Goal: Task Accomplishment & Management: Complete application form

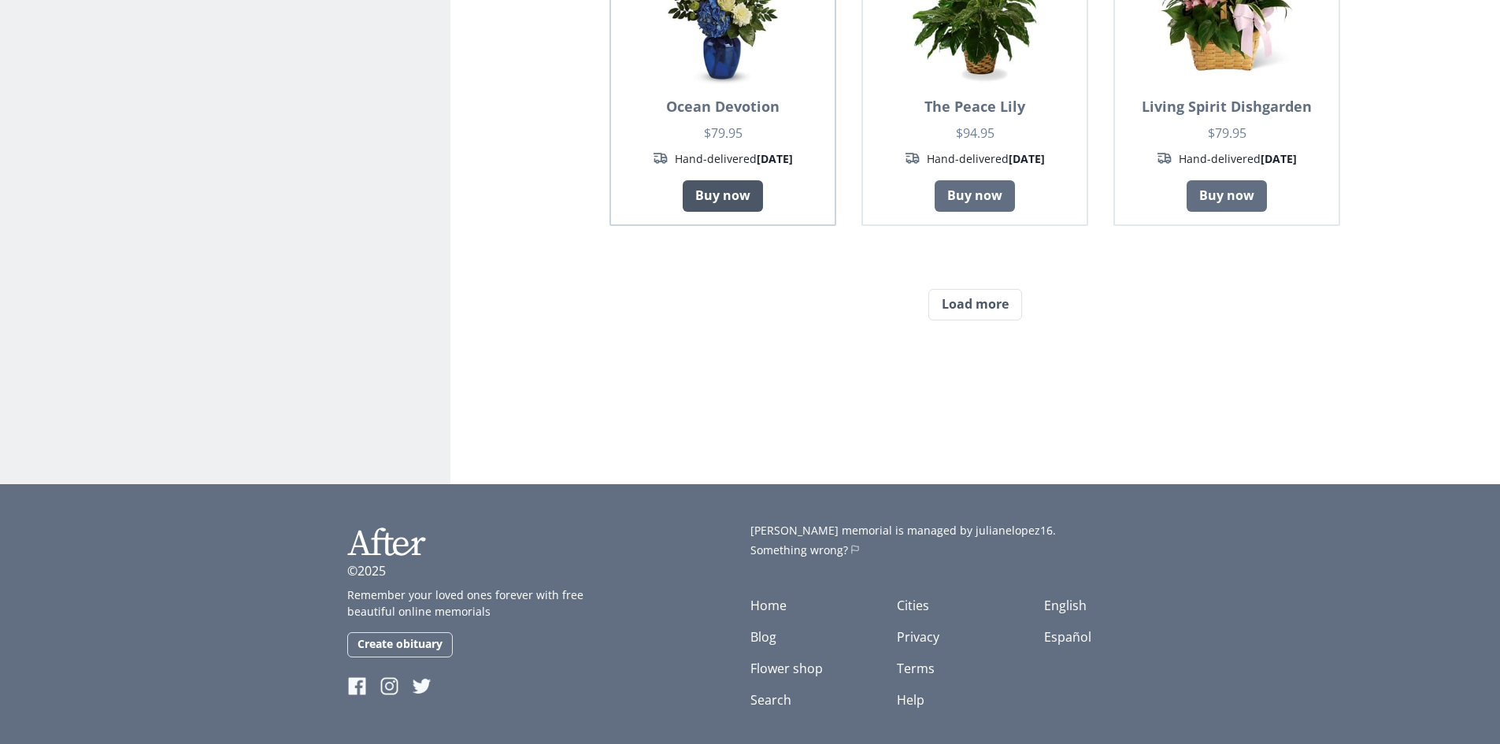
scroll to position [1381, 0]
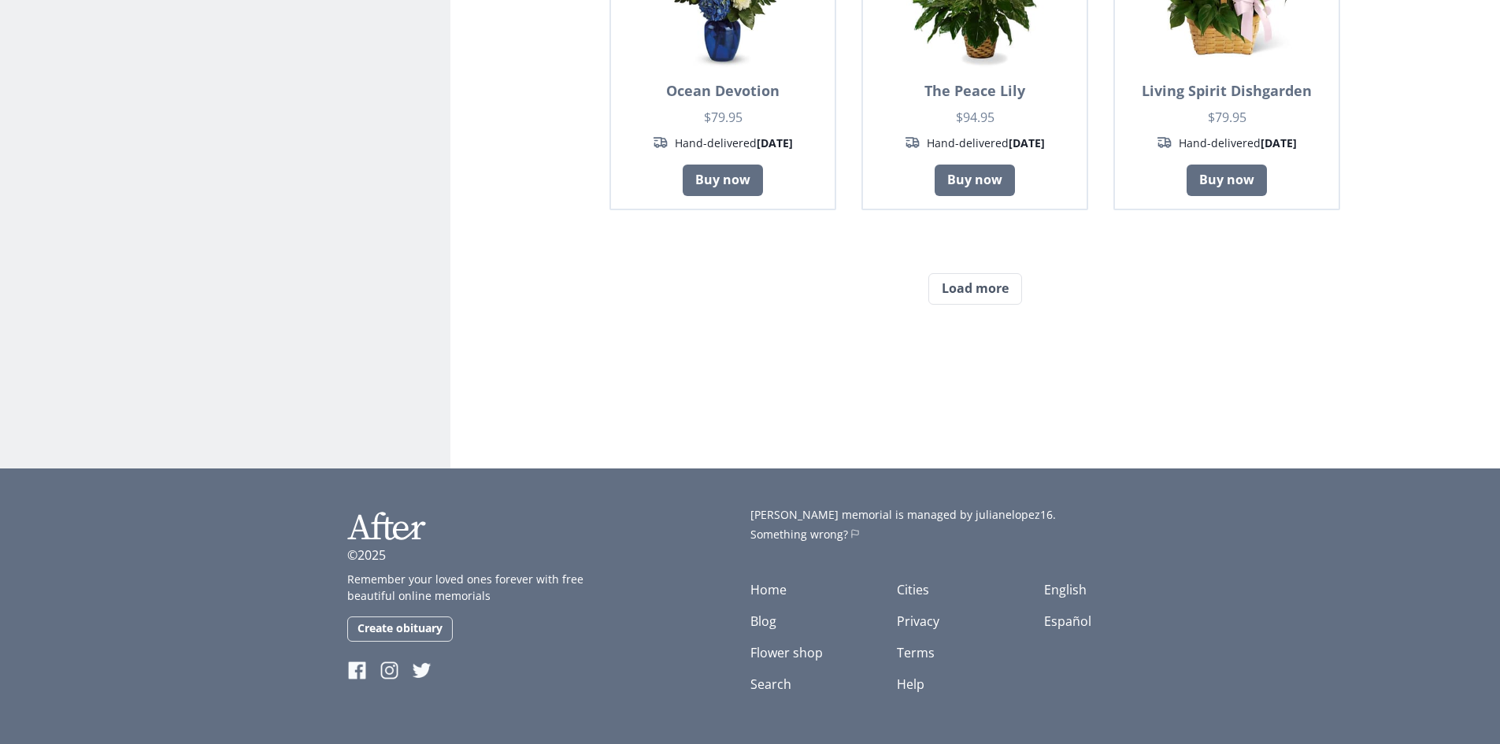
click at [966, 282] on button "Load more" at bounding box center [975, 288] width 94 height 31
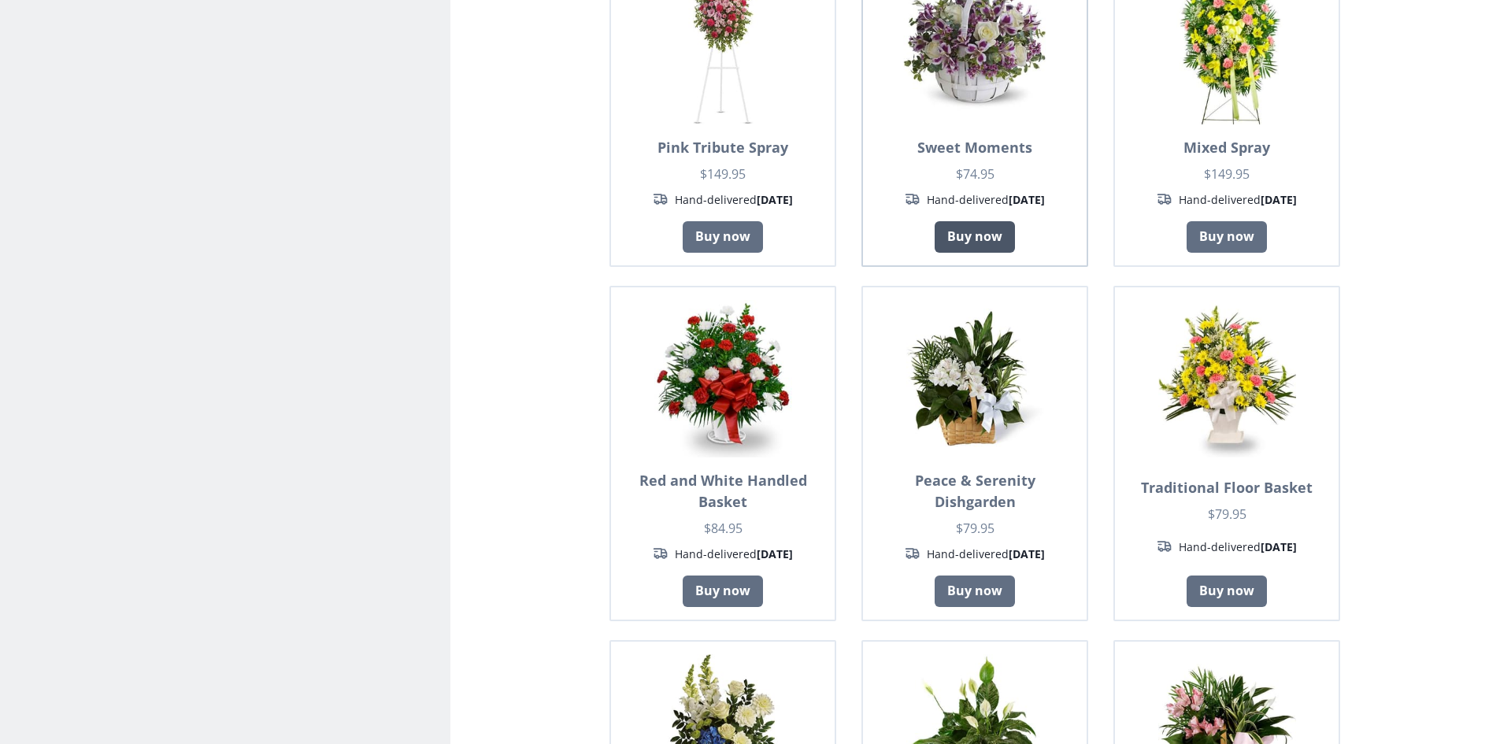
scroll to position [0, 0]
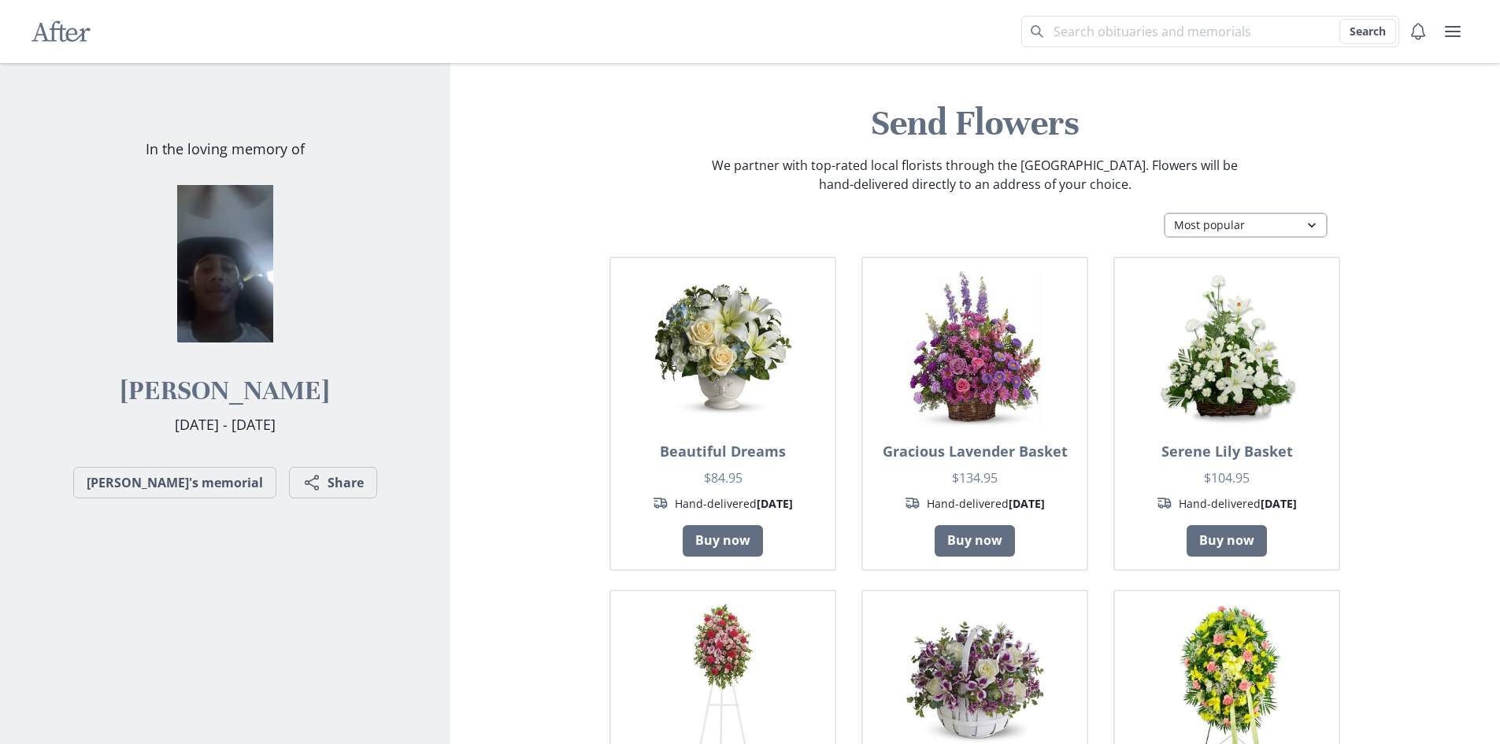
click at [1223, 226] on select "Most popular Table arrangements Baskets Plants Funerals Standing sprays Wreaths…" at bounding box center [1246, 225] width 164 height 25
click at [1164, 213] on select "Most popular Table arrangements Baskets Plants Funerals Standing sprays Wreaths…" at bounding box center [1246, 225] width 164 height 25
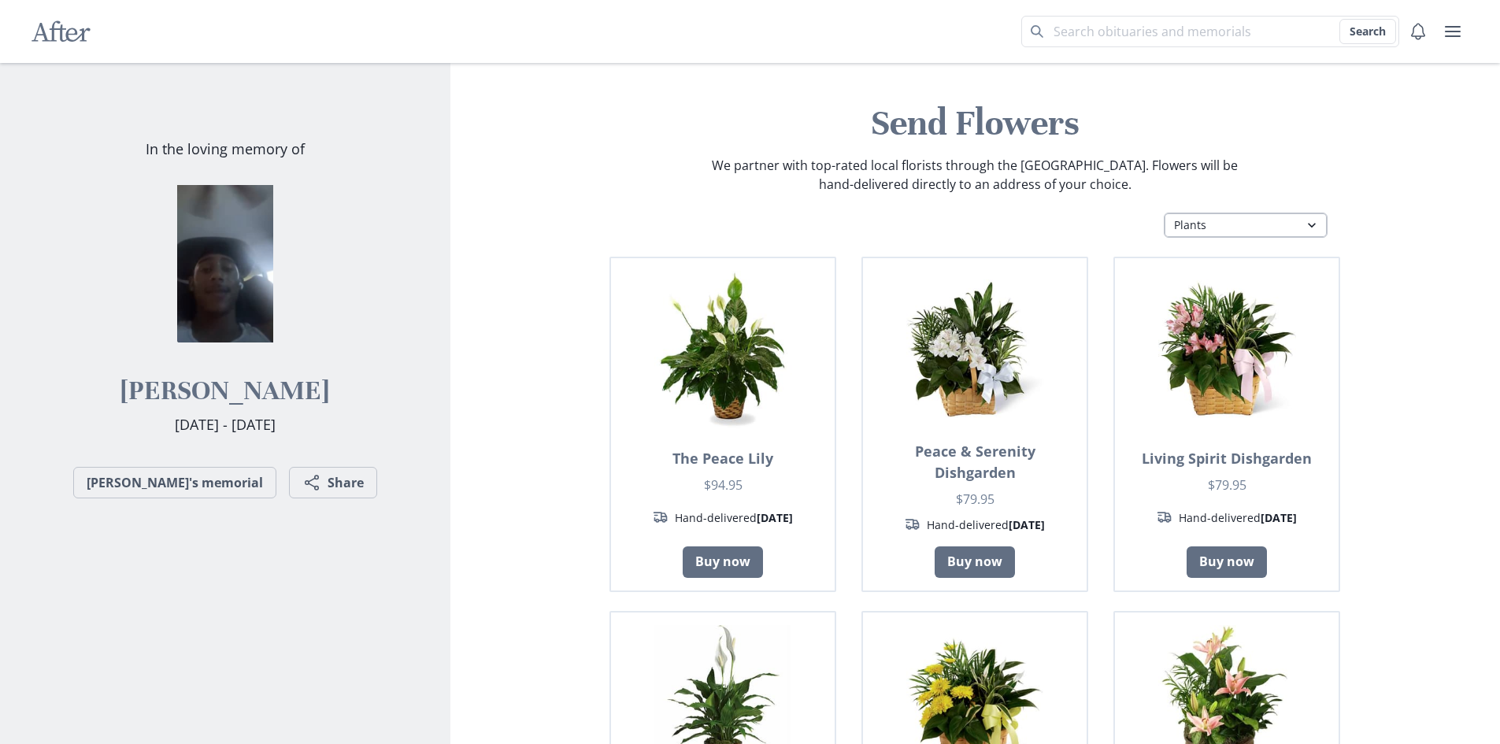
click at [1215, 224] on select "Most popular Table arrangements Baskets Plants Funerals Standing sprays Wreaths…" at bounding box center [1246, 225] width 164 height 25
click at [1164, 213] on select "Most popular Table arrangements Baskets Plants Funerals Standing sprays Wreaths…" at bounding box center [1246, 225] width 164 height 25
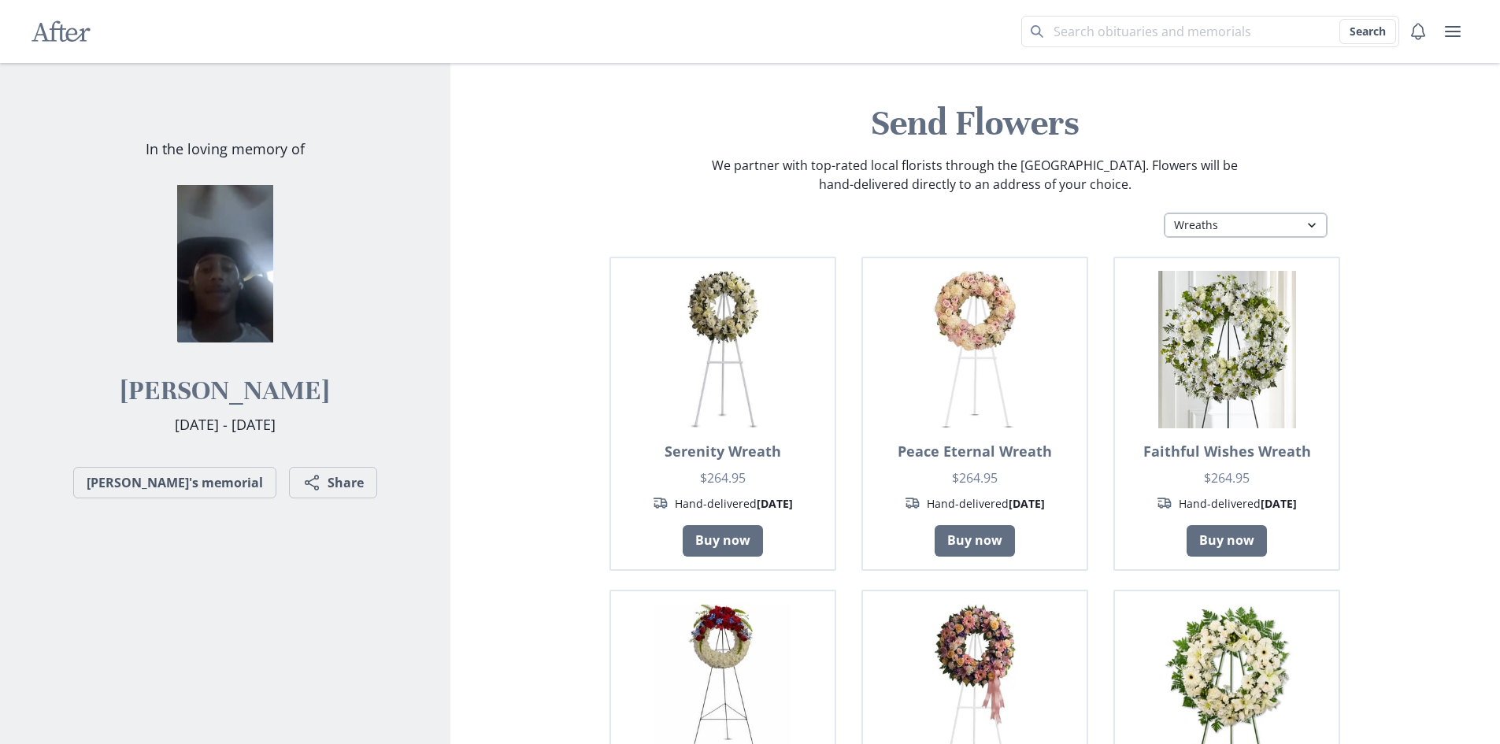
click at [1217, 225] on select "Most popular Table arrangements Baskets Plants Funerals Standing sprays Wreaths…" at bounding box center [1246, 225] width 164 height 25
click at [1164, 213] on select "Most popular Table arrangements Baskets Plants Funerals Standing sprays Wreaths…" at bounding box center [1246, 225] width 164 height 25
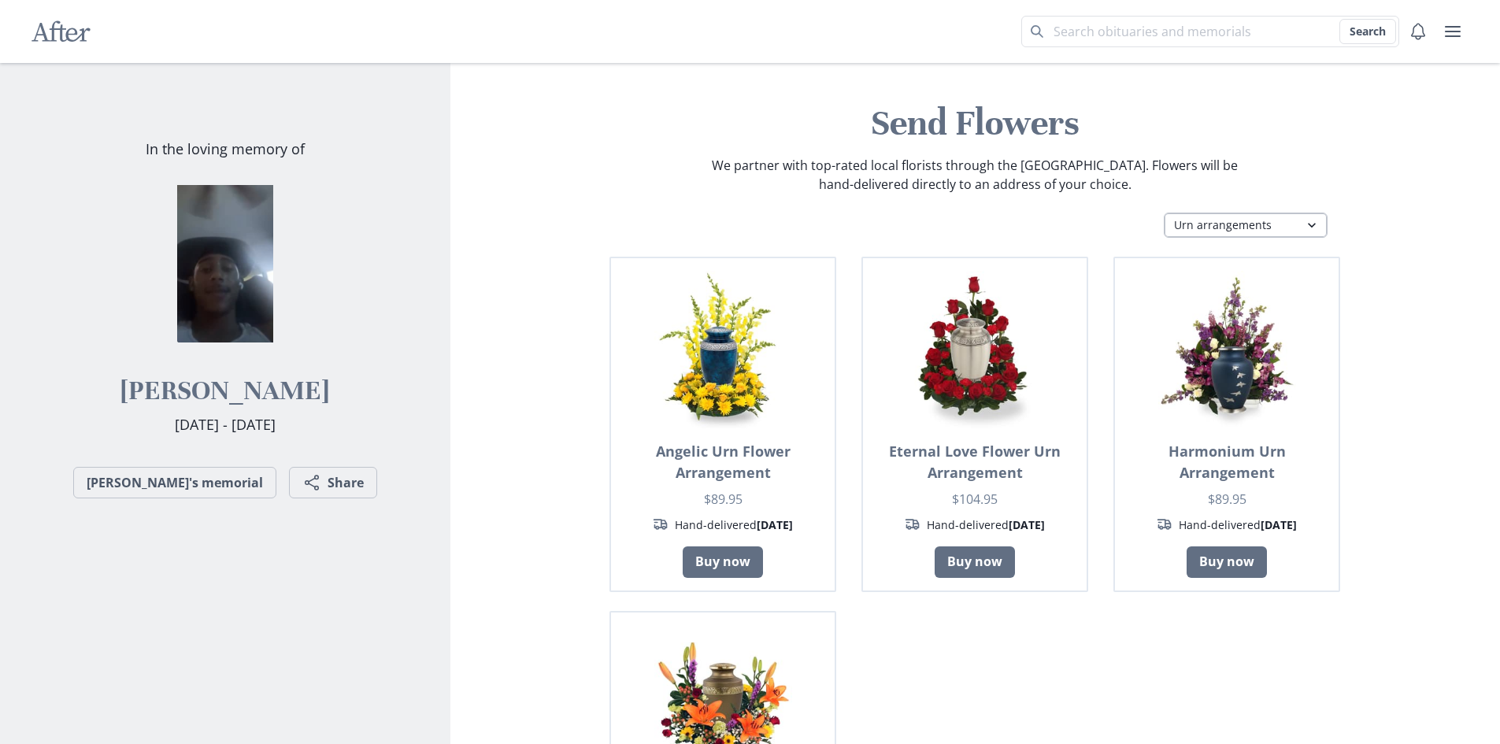
drag, startPoint x: 1249, startPoint y: 223, endPoint x: 1244, endPoint y: 237, distance: 14.9
click at [1249, 223] on select "Most popular Table arrangements Baskets Plants Funerals Standing sprays Wreaths…" at bounding box center [1246, 225] width 164 height 25
click at [1164, 213] on select "Most popular Table arrangements Baskets Plants Funerals Standing sprays Wreaths…" at bounding box center [1246, 225] width 164 height 25
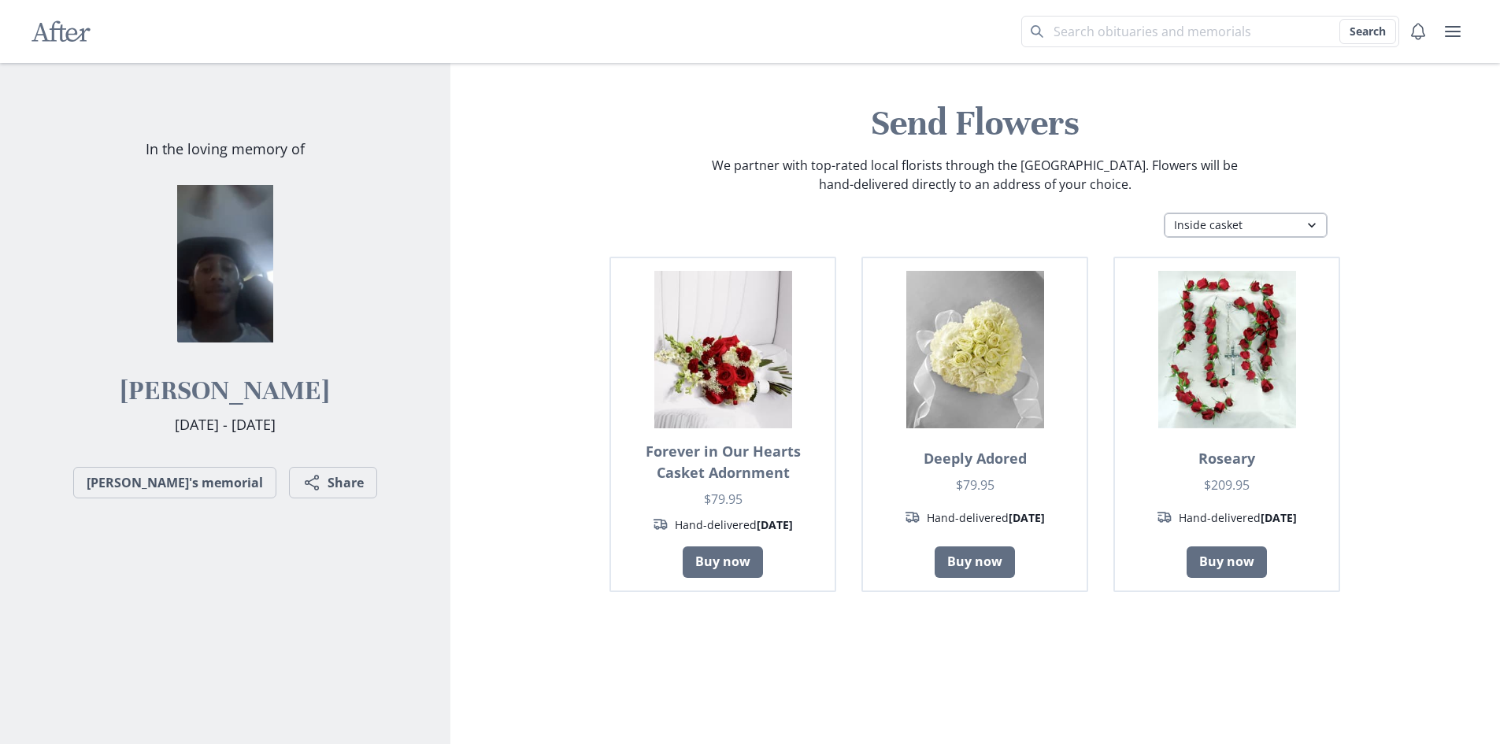
drag, startPoint x: 1253, startPoint y: 228, endPoint x: 1245, endPoint y: 237, distance: 11.7
click at [1250, 230] on select "Most popular Table arrangements Baskets Plants Funerals Standing sprays Wreaths…" at bounding box center [1246, 225] width 164 height 25
select select "fc"
click at [1164, 213] on select "Most popular Table arrangements Baskets Plants Funerals Standing sprays Wreaths…" at bounding box center [1246, 225] width 164 height 25
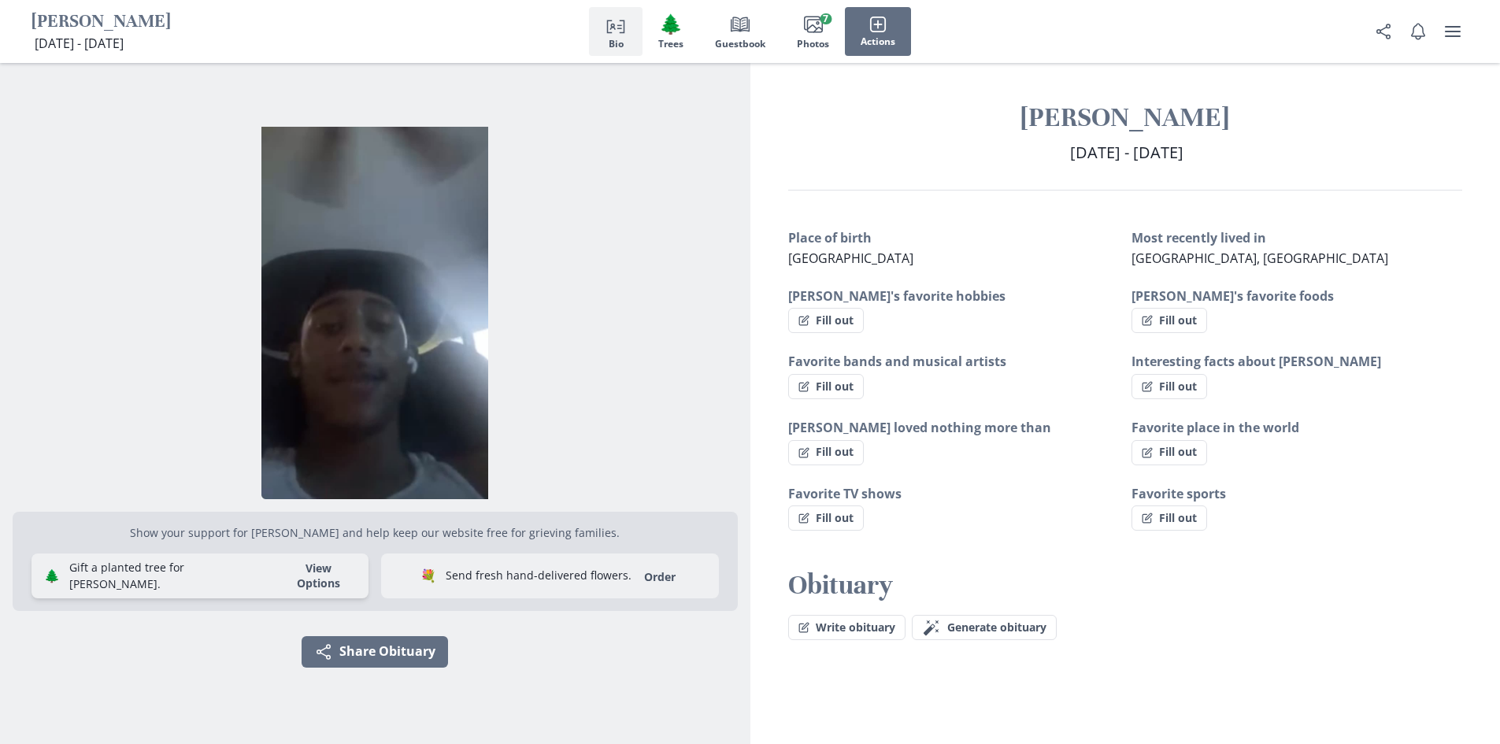
click at [286, 583] on button "View Options" at bounding box center [318, 576] width 88 height 30
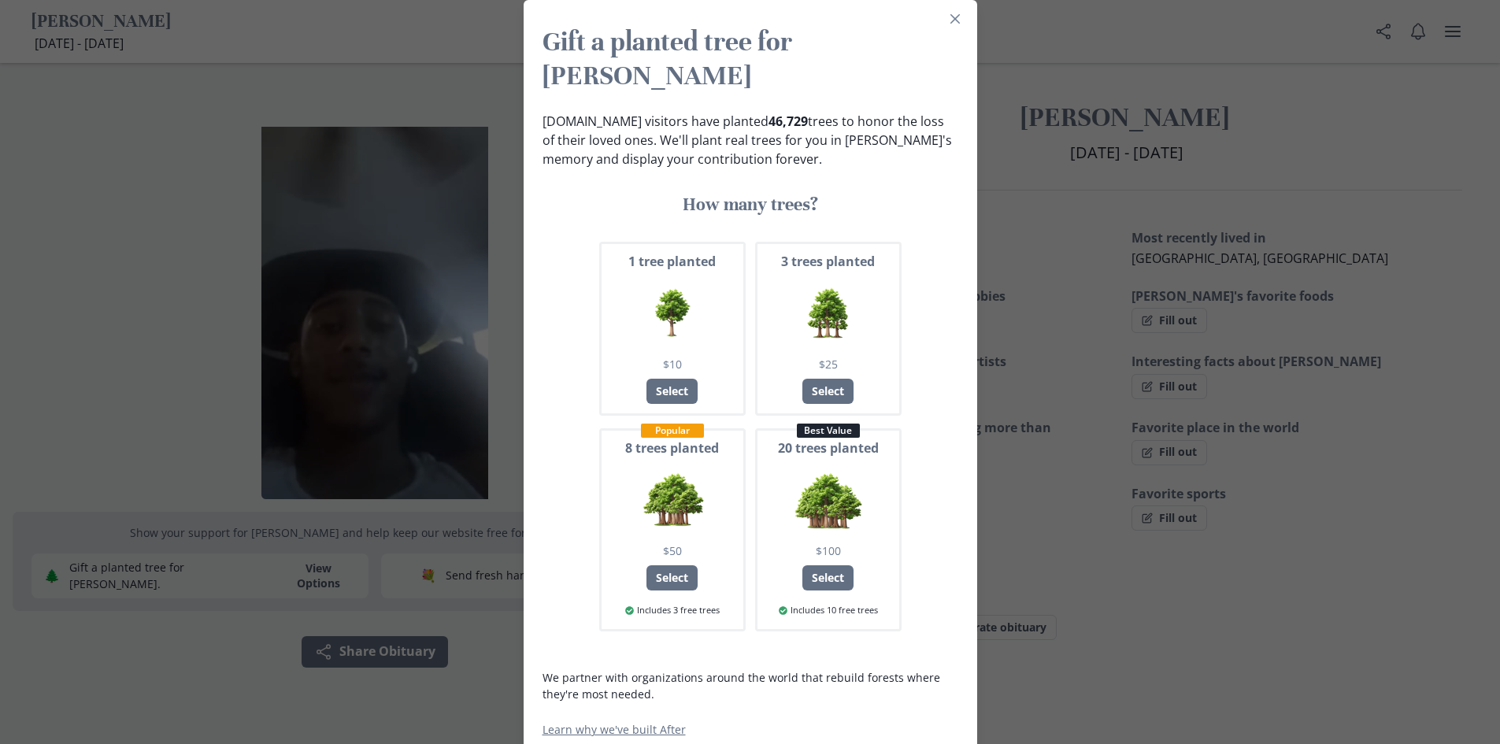
click at [320, 369] on div "Gift a planted tree for [PERSON_NAME] [DOMAIN_NAME] visitors have planted 46,72…" at bounding box center [750, 372] width 1500 height 744
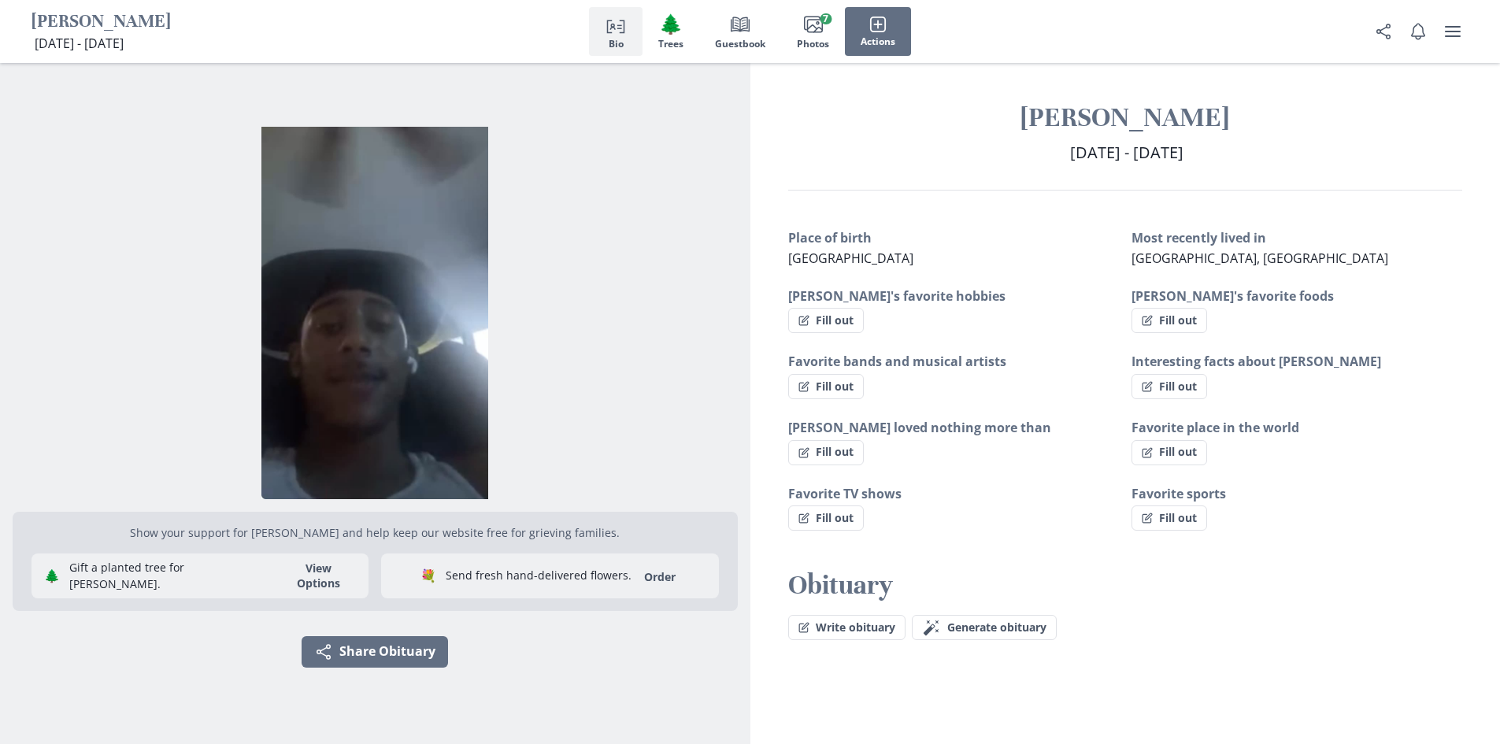
drag, startPoint x: 116, startPoint y: 2, endPoint x: 113, endPoint y: 12, distance: 10.5
click at [115, 5] on div "[PERSON_NAME] [DATE] - [DATE] [DATE] - [DATE]" at bounding box center [100, 31] width 139 height 63
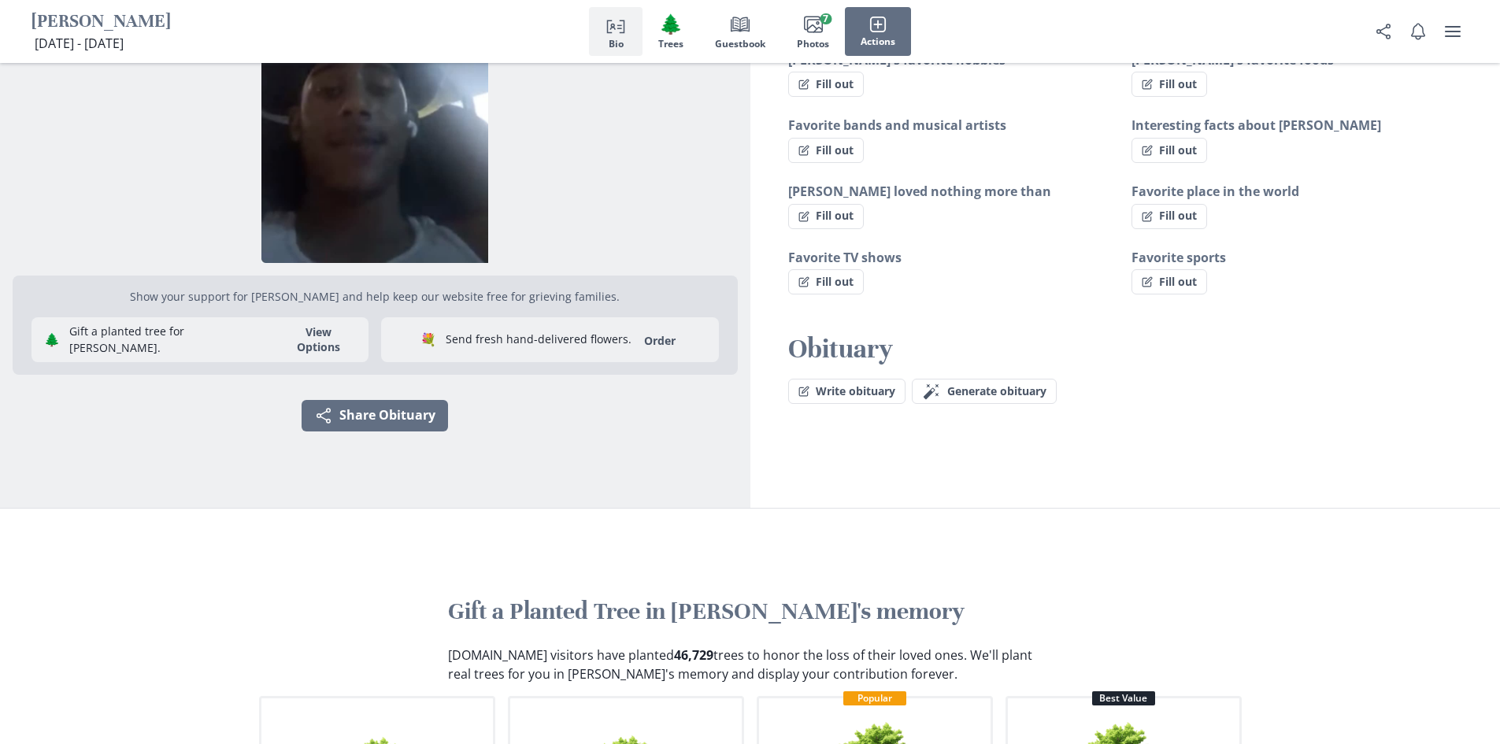
click at [1450, 15] on div "Share" at bounding box center [1418, 31] width 101 height 63
click at [1442, 24] on button "user menu" at bounding box center [1452, 31] width 31 height 31
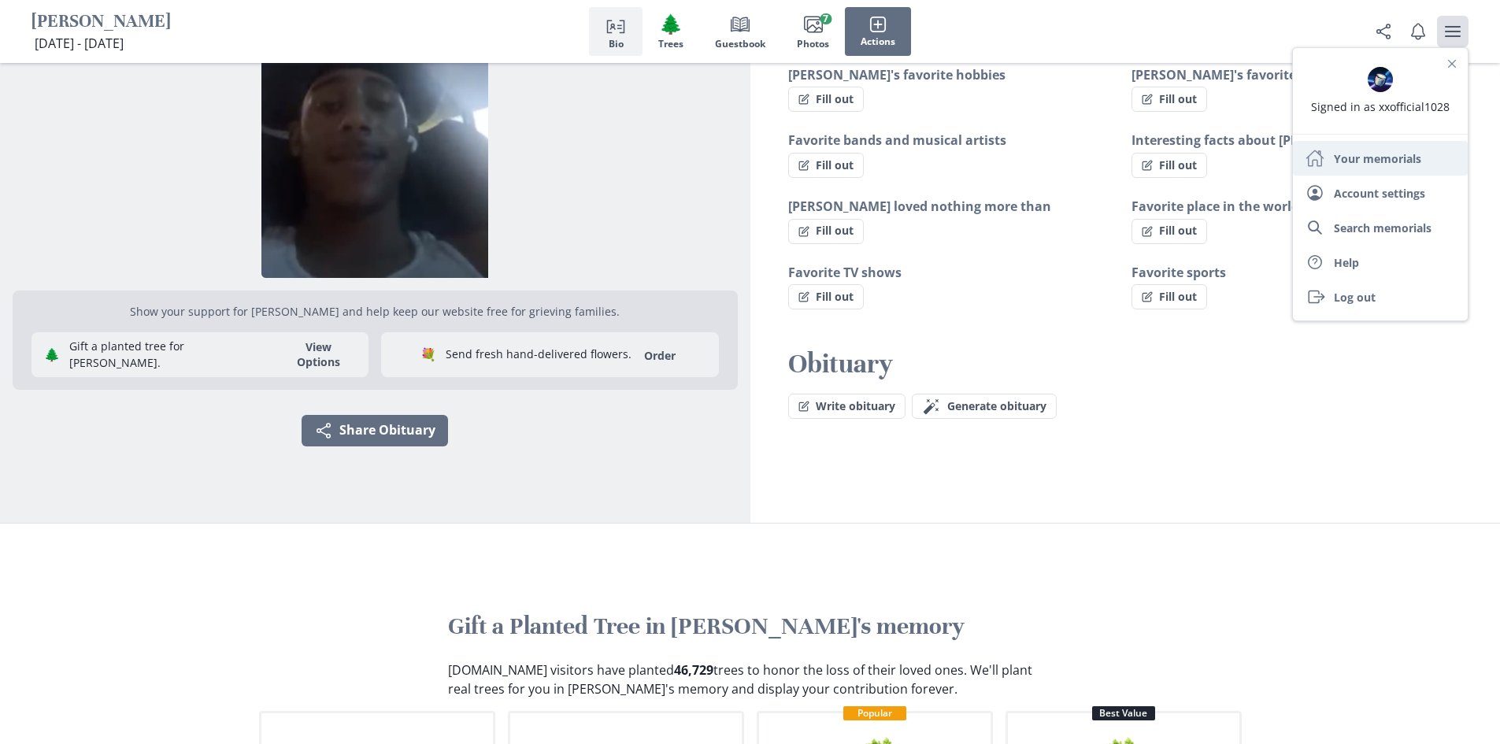
click at [1337, 160] on link "Home Your memorials" at bounding box center [1380, 158] width 175 height 35
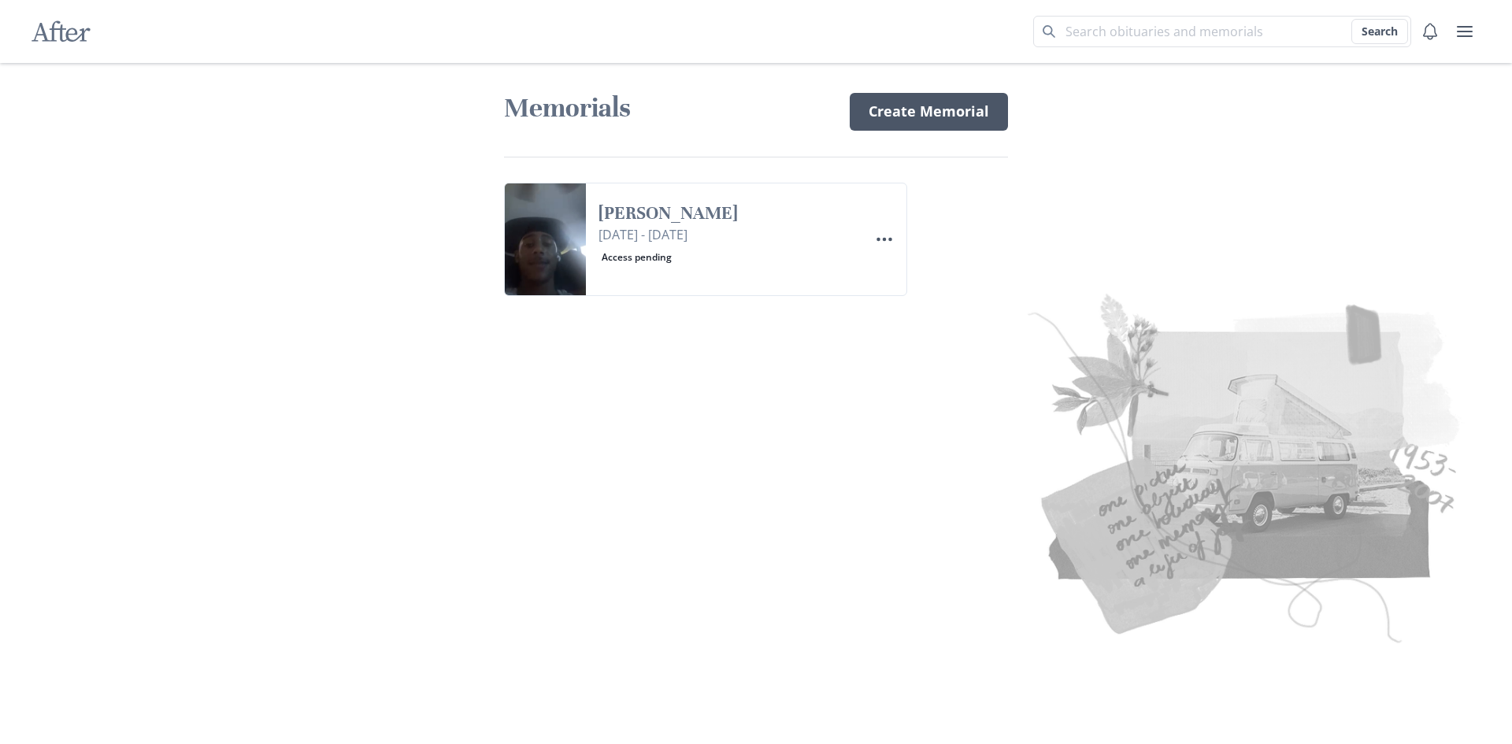
click at [872, 108] on link "Create Memorial" at bounding box center [929, 112] width 158 height 38
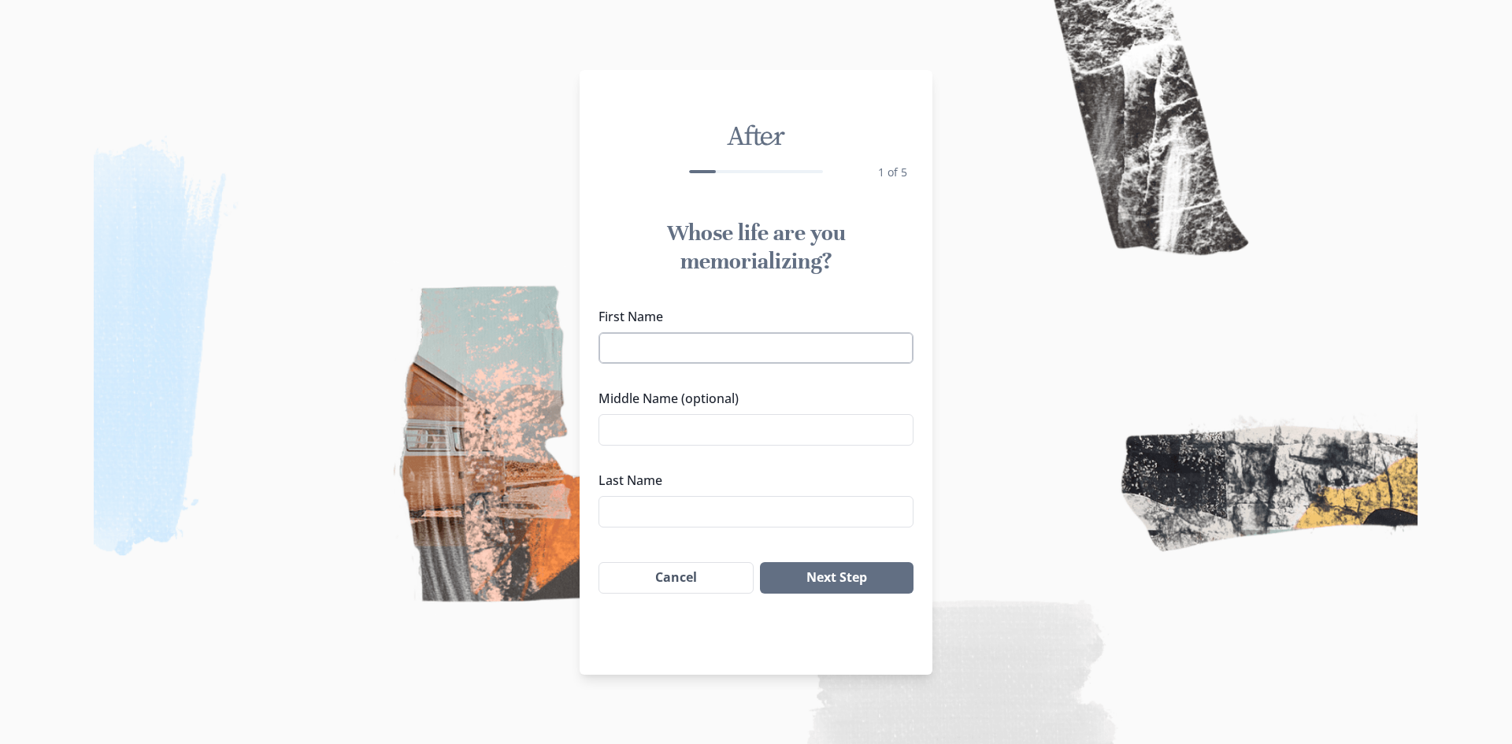
click at [753, 355] on input "First Name" at bounding box center [755, 347] width 315 height 31
click at [840, 355] on input "First Name" at bounding box center [755, 347] width 315 height 31
type input "l"
type input "[PERSON_NAME]"
